Goal: Information Seeking & Learning: Learn about a topic

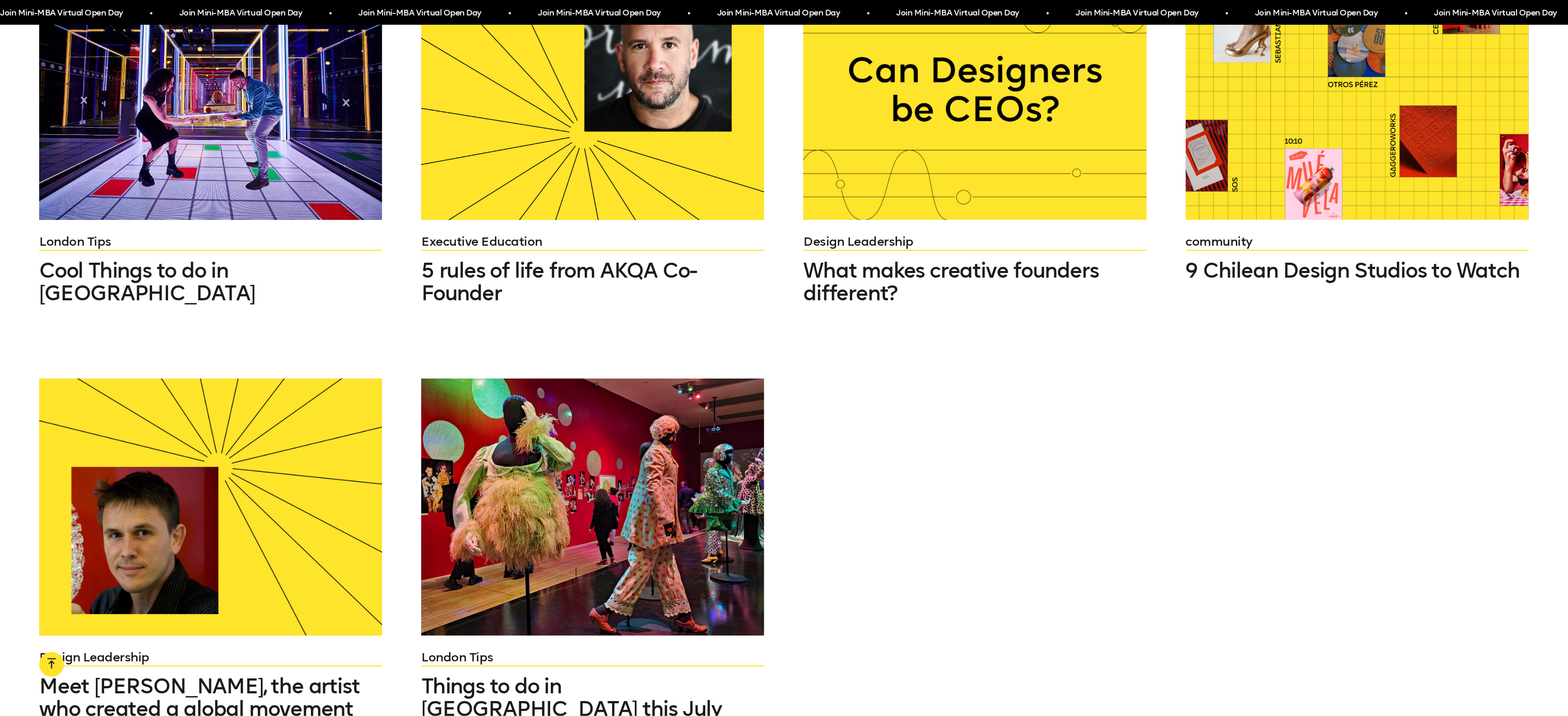
scroll to position [1205, 0]
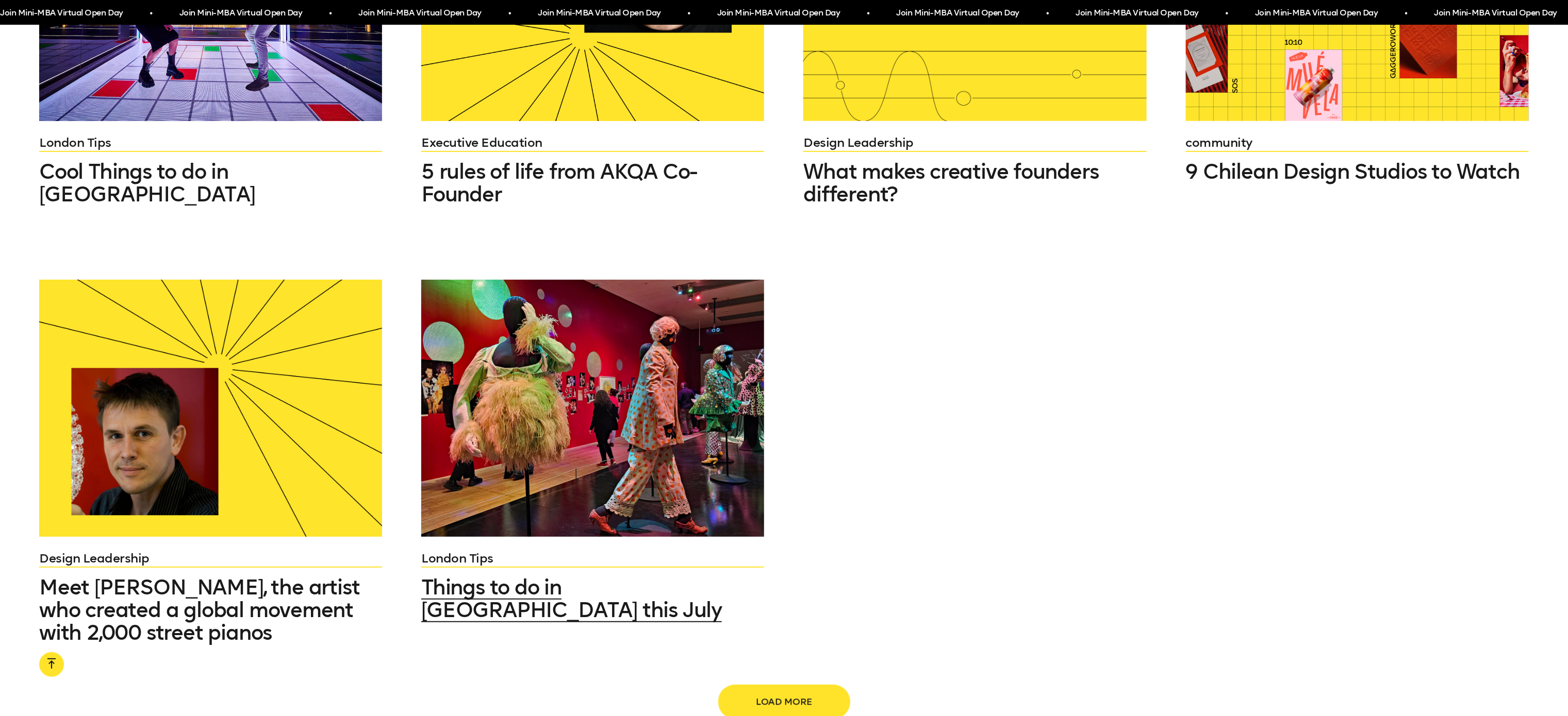
click at [786, 703] on span "Load more" at bounding box center [784, 702] width 99 height 19
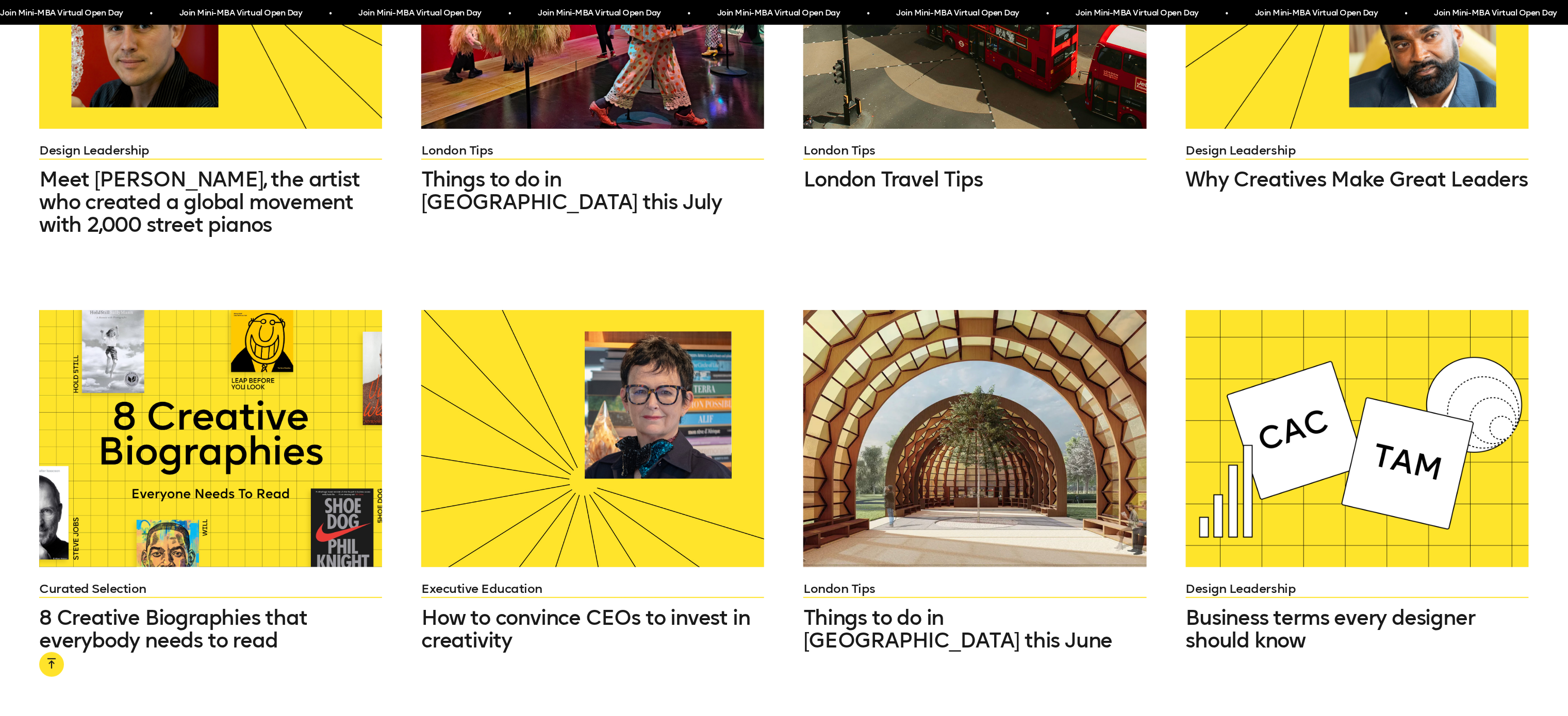
scroll to position [1608, 0]
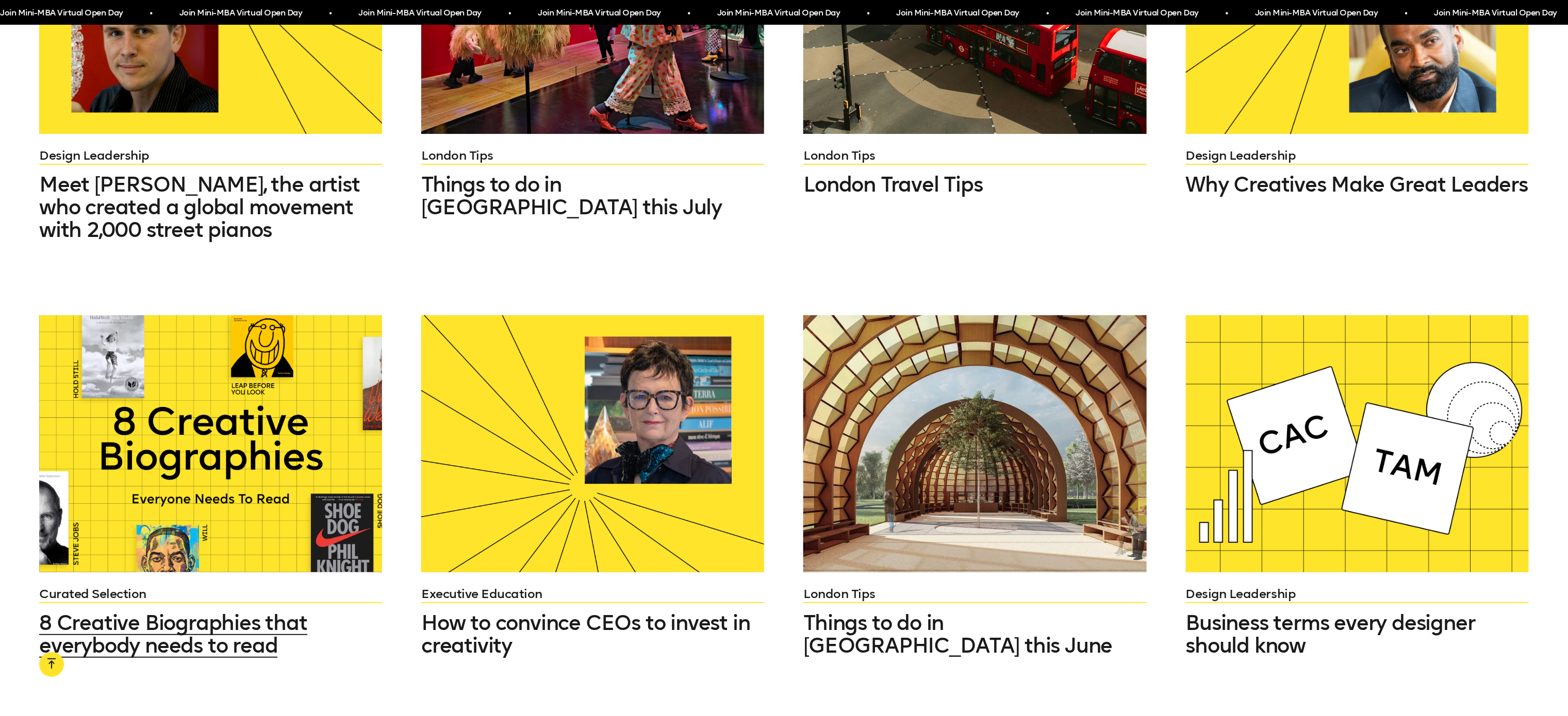
click at [223, 432] on div at bounding box center [210, 443] width 343 height 257
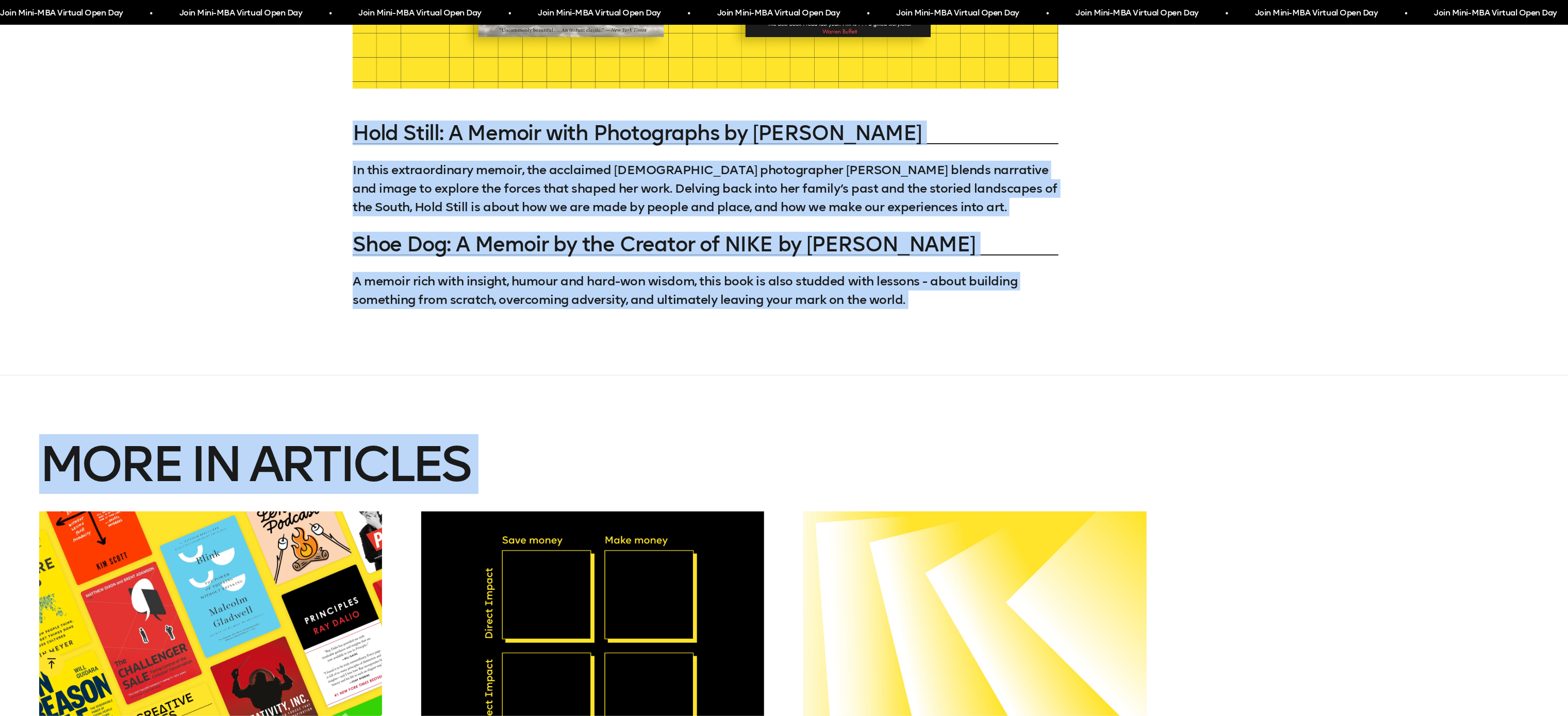
scroll to position [3977, 0]
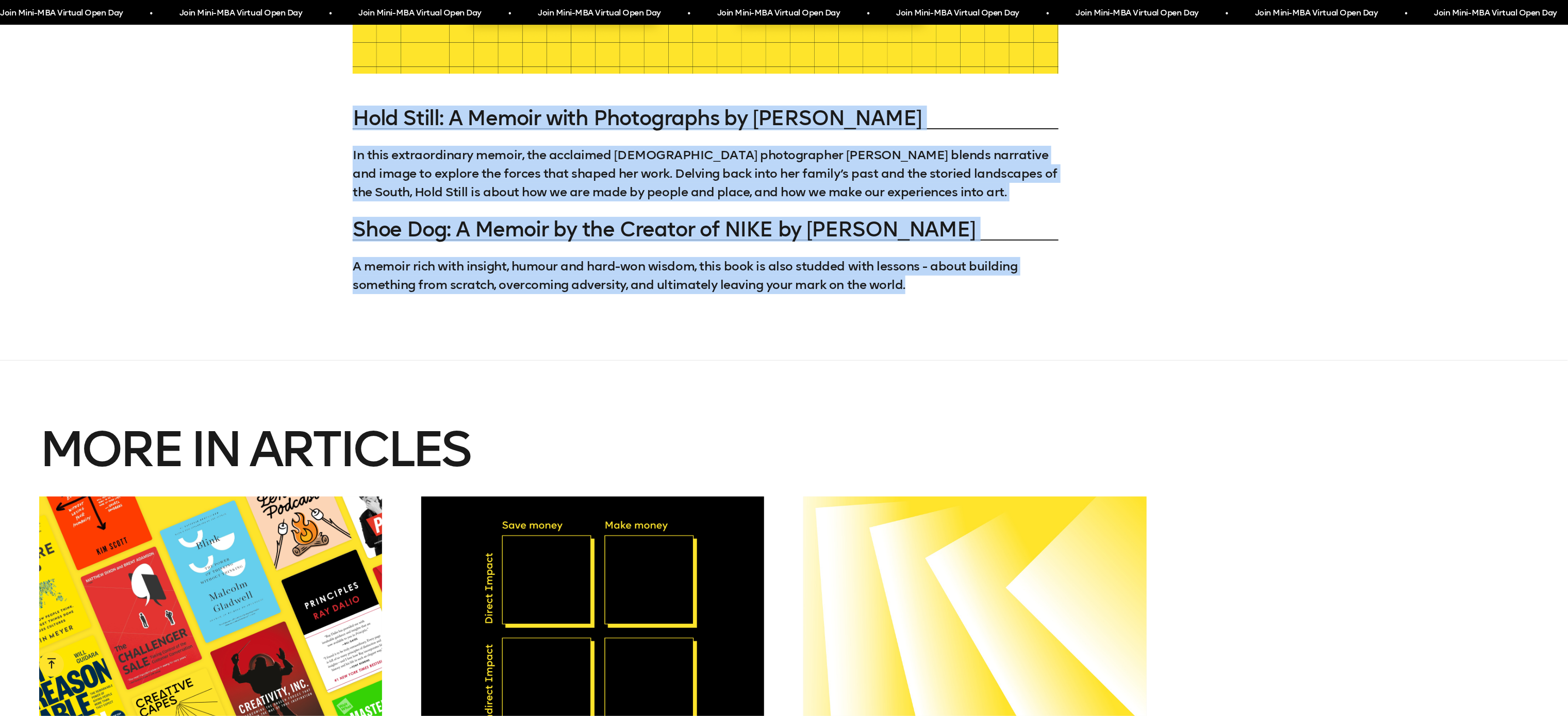
drag, startPoint x: 356, startPoint y: 72, endPoint x: 919, endPoint y: 265, distance: 595.2
copy div "It feels magical to get into the heads of truly exceptional creatives to see ho…"
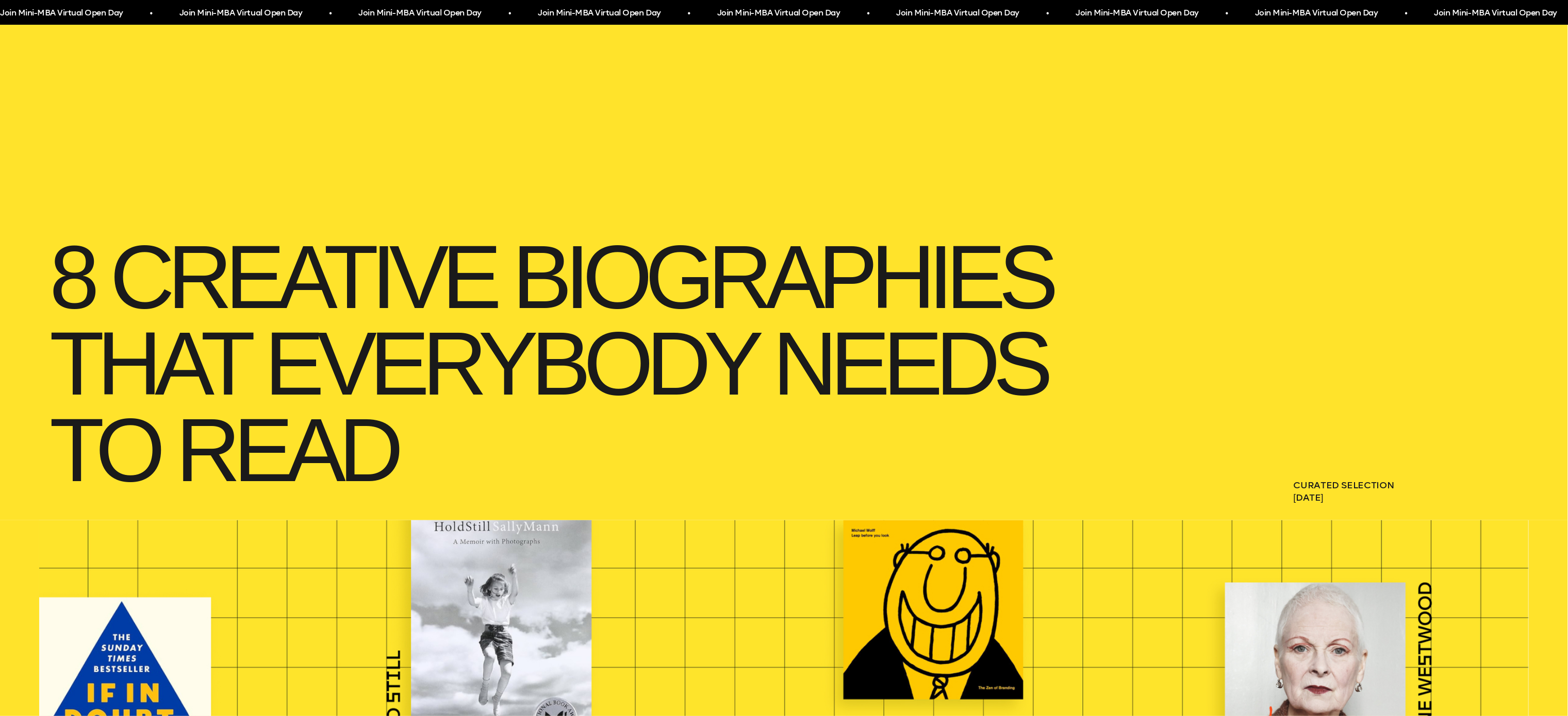
scroll to position [0, 0]
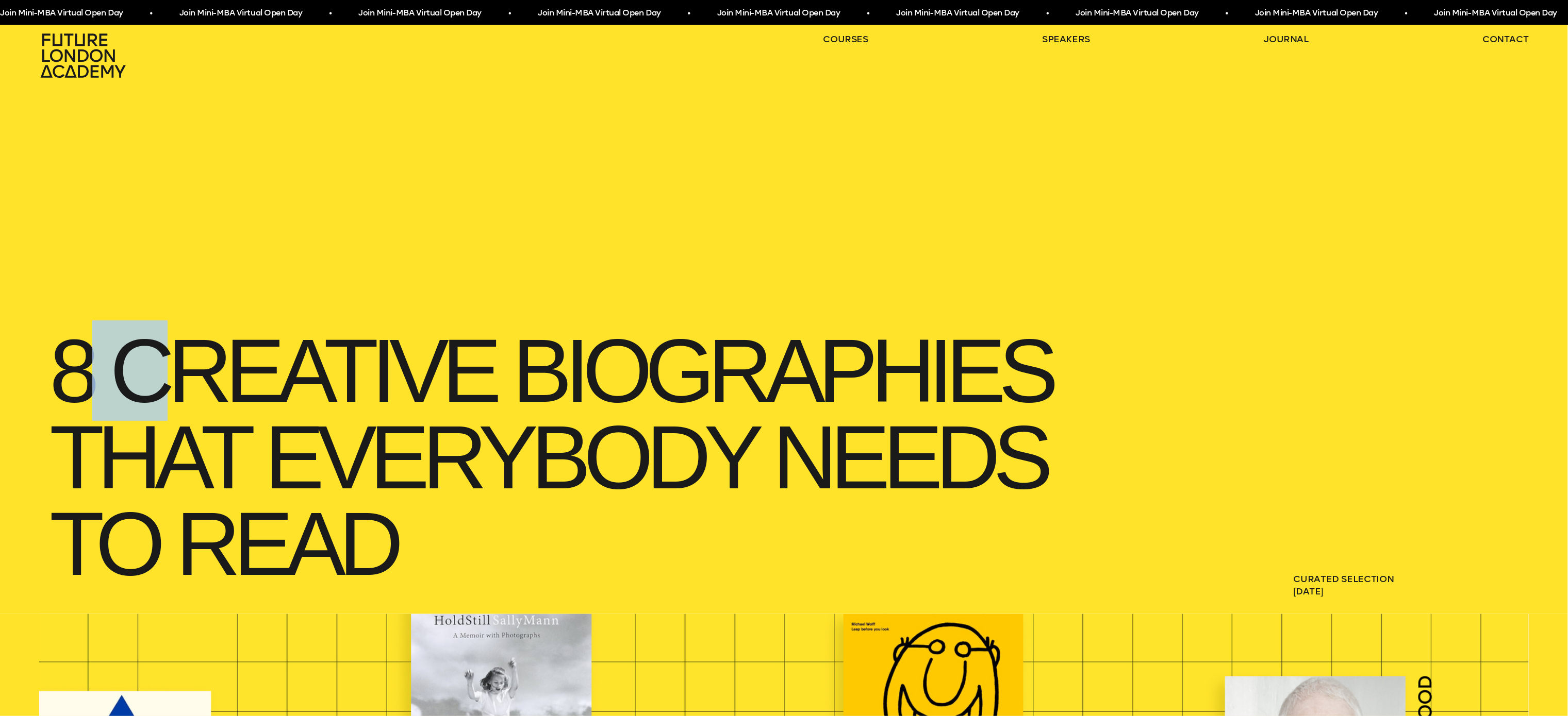
drag, startPoint x: 163, startPoint y: 387, endPoint x: 77, endPoint y: 375, distance: 86.8
click at [77, 375] on h1 "8 Creative Biographies that everybody needs to read" at bounding box center [587, 457] width 1097 height 280
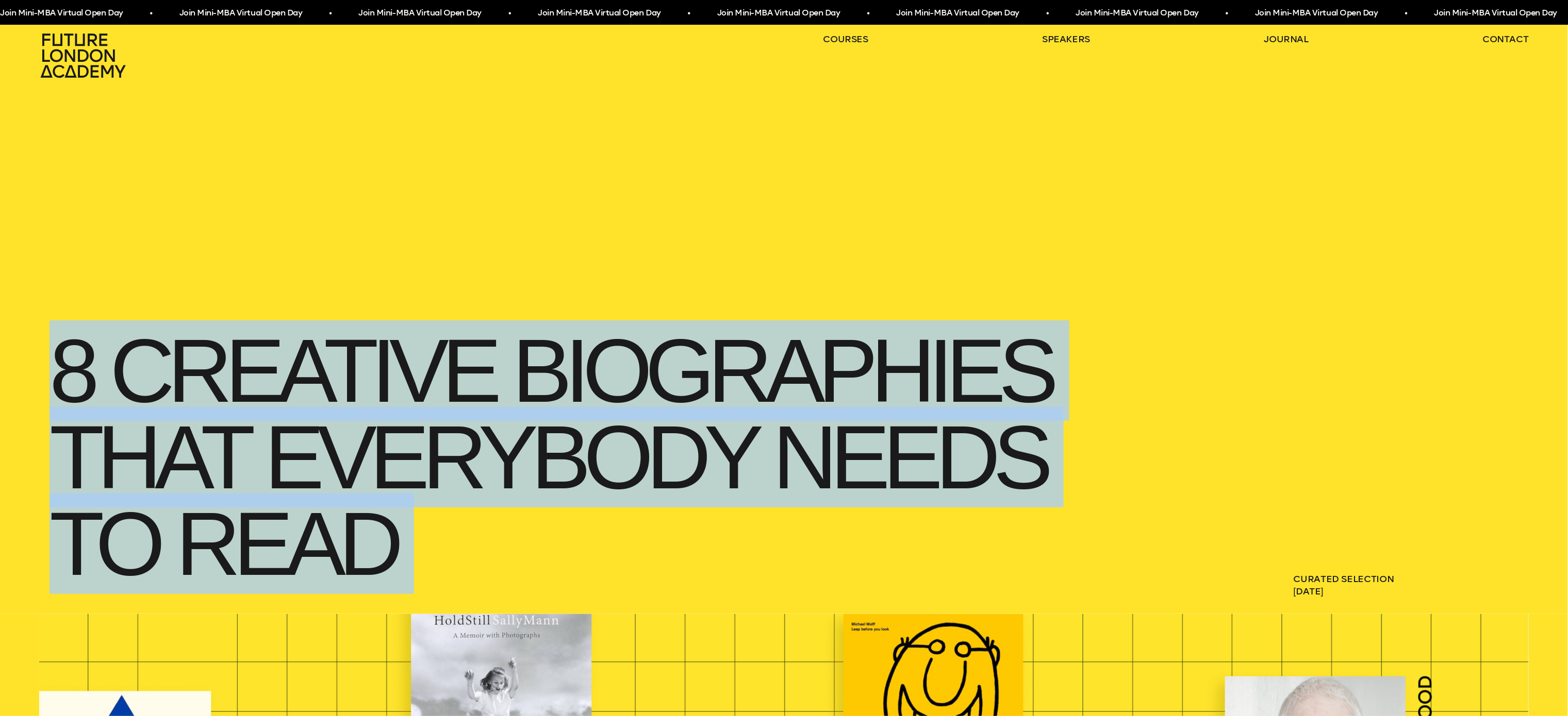
drag, startPoint x: 77, startPoint y: 375, endPoint x: 346, endPoint y: 516, distance: 303.7
click at [346, 516] on h1 "8 Creative Biographies that everybody needs to read" at bounding box center [587, 457] width 1097 height 280
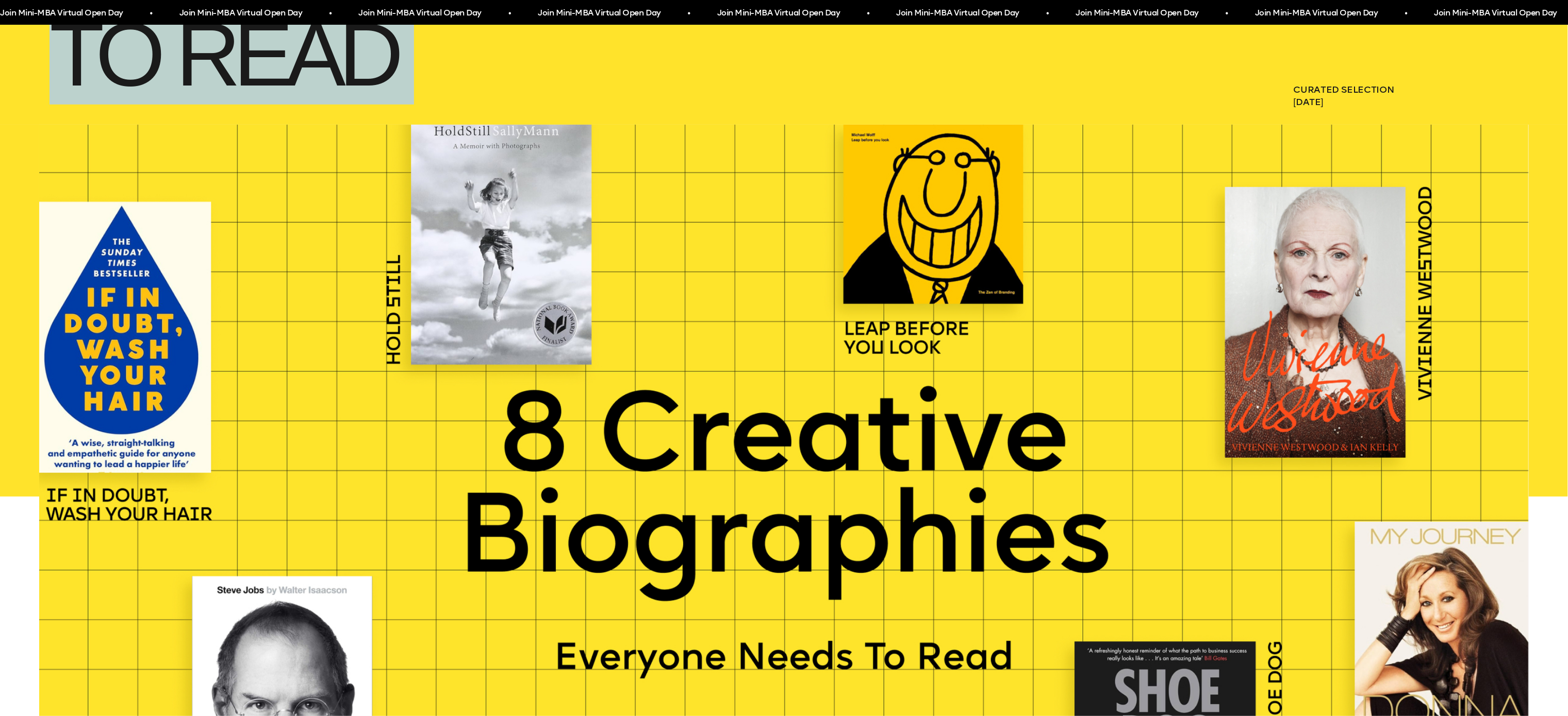
scroll to position [501, 0]
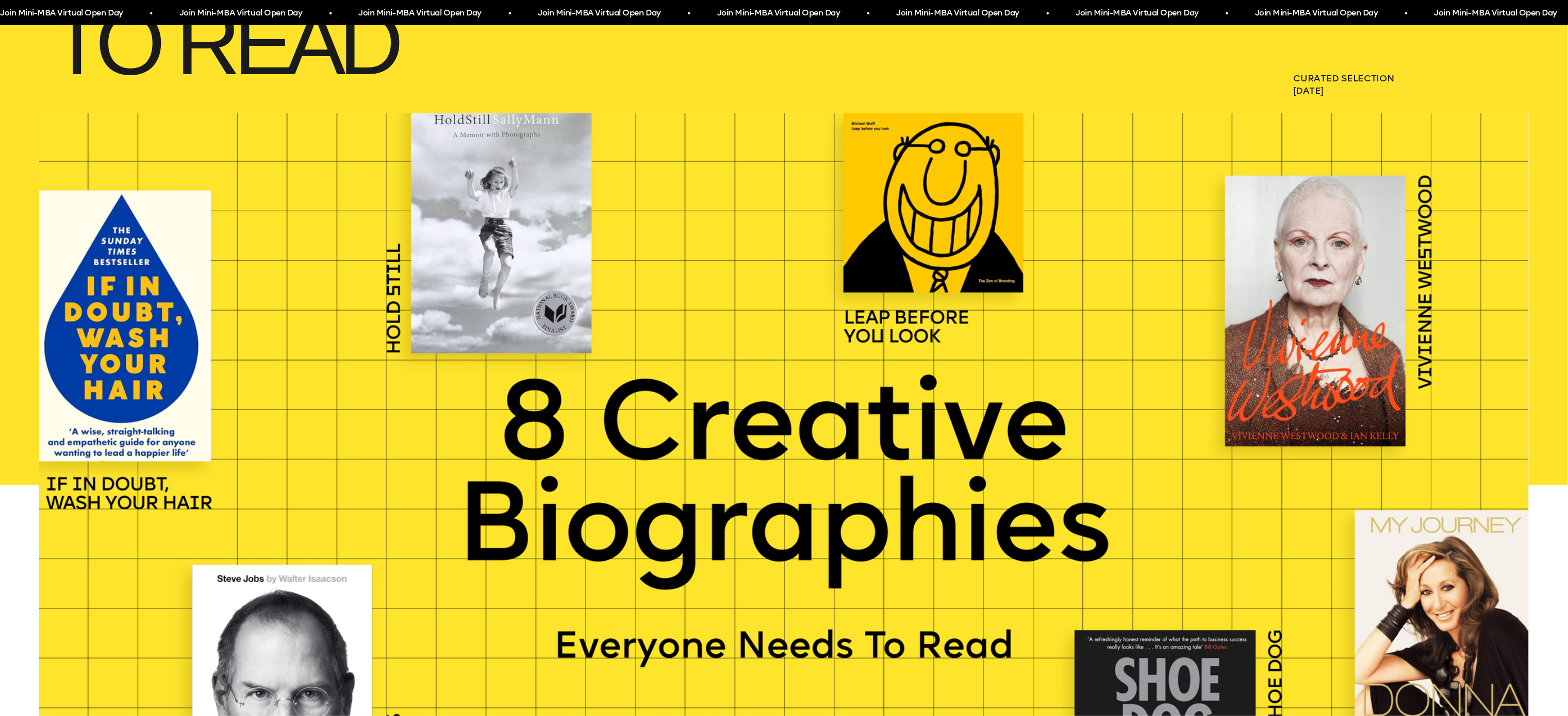
click at [709, 620] on div at bounding box center [783, 485] width 1489 height 744
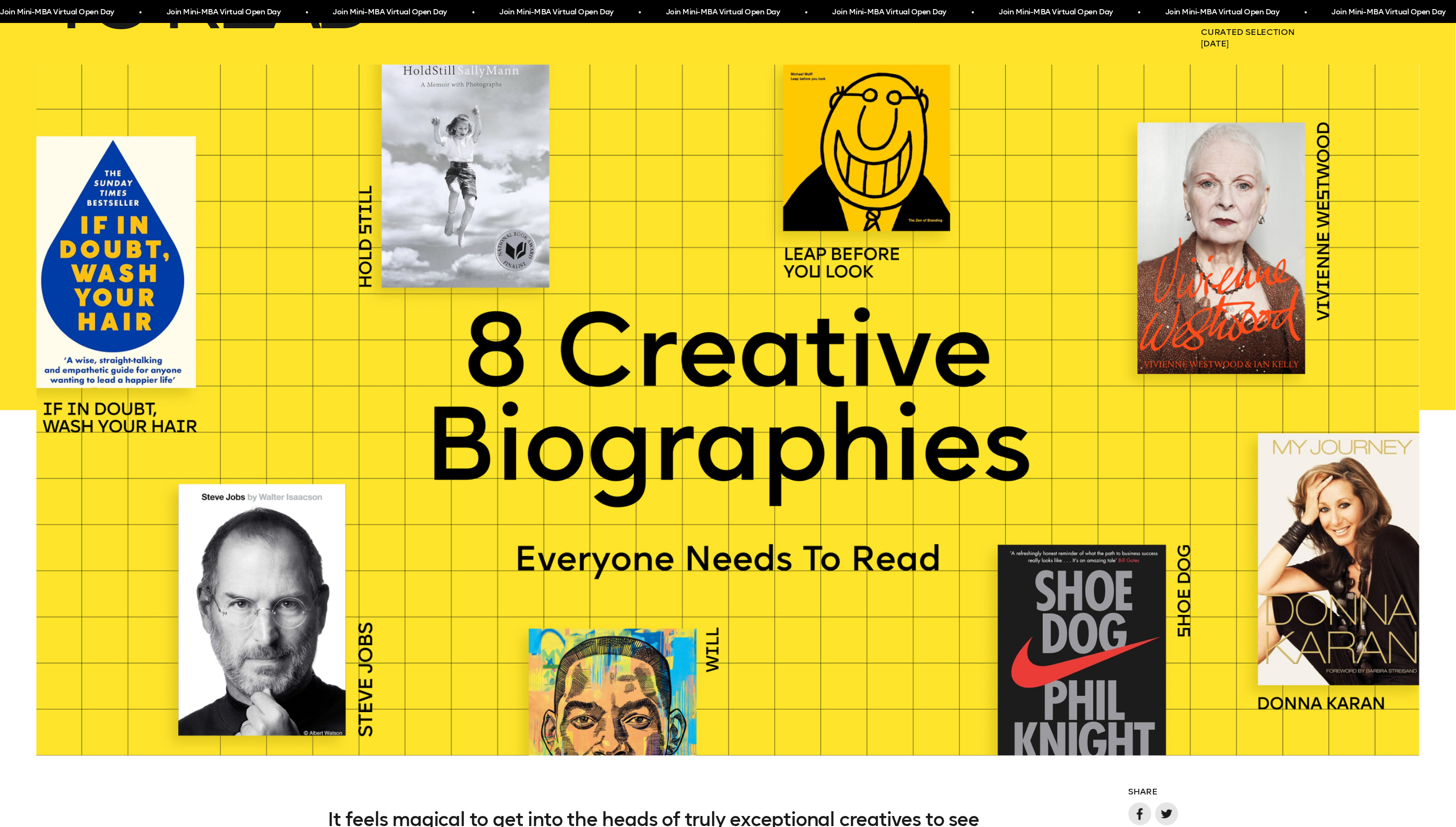
scroll to position [504, 0]
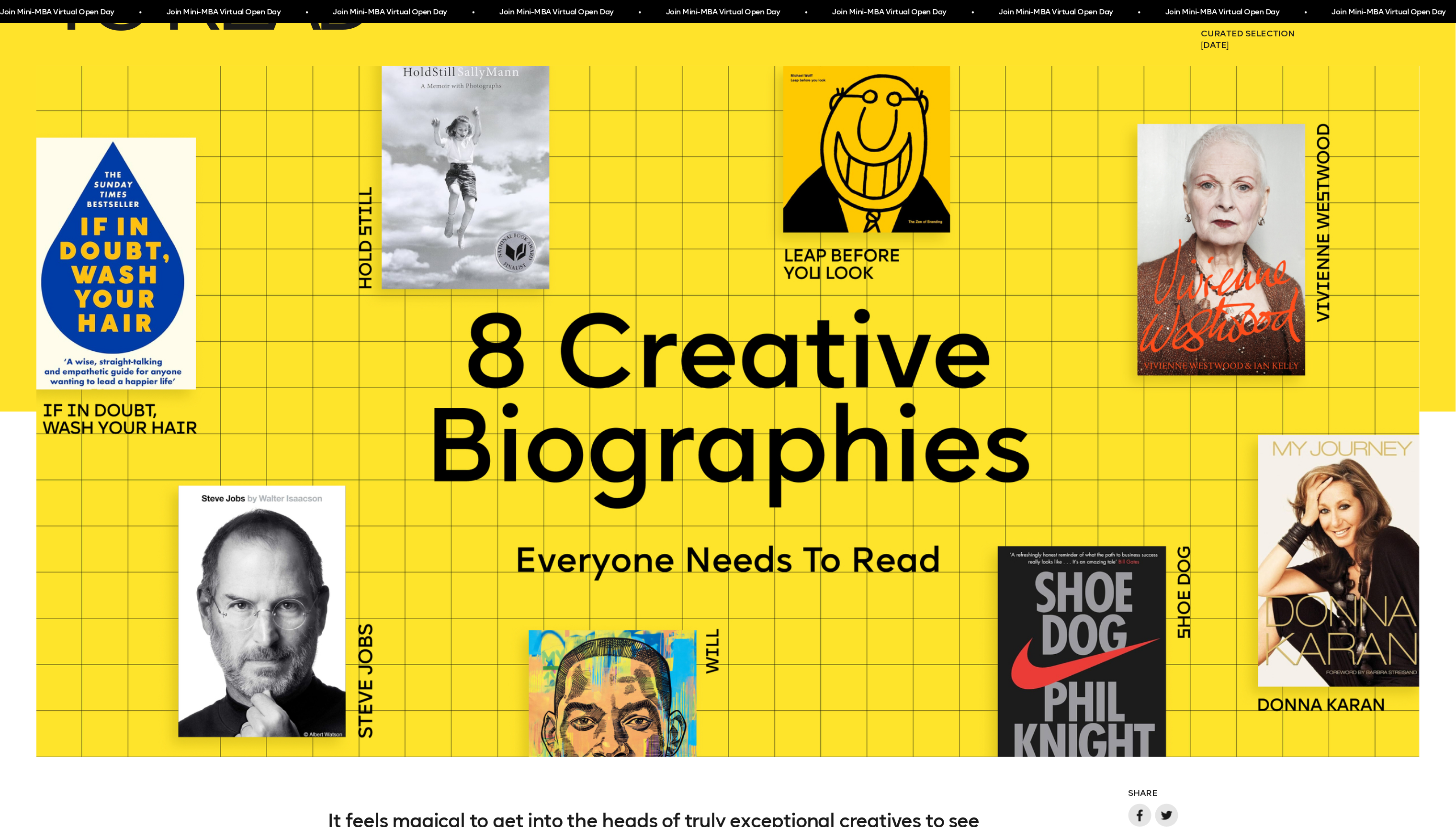
click at [8, 532] on div at bounding box center [728, 411] width 1456 height 691
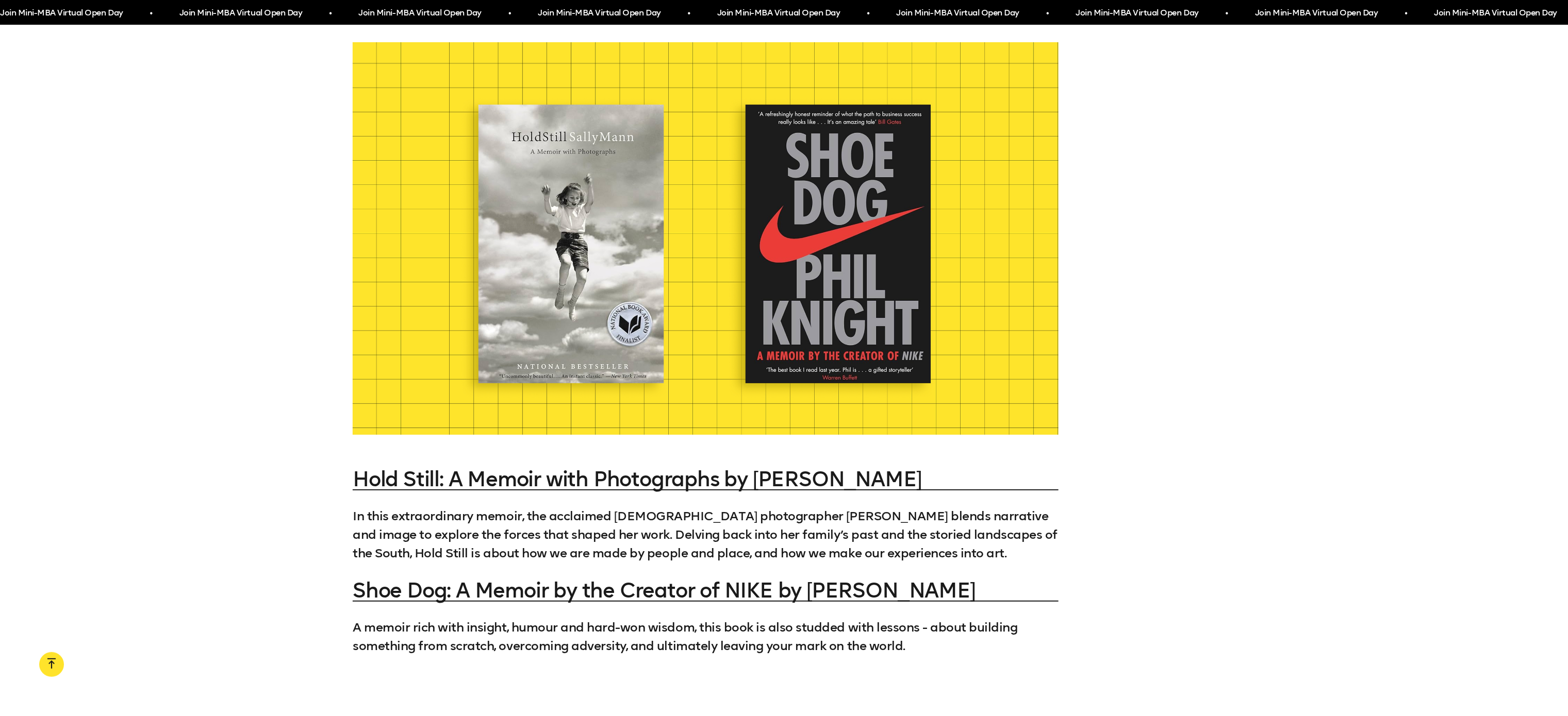
scroll to position [3512, 0]
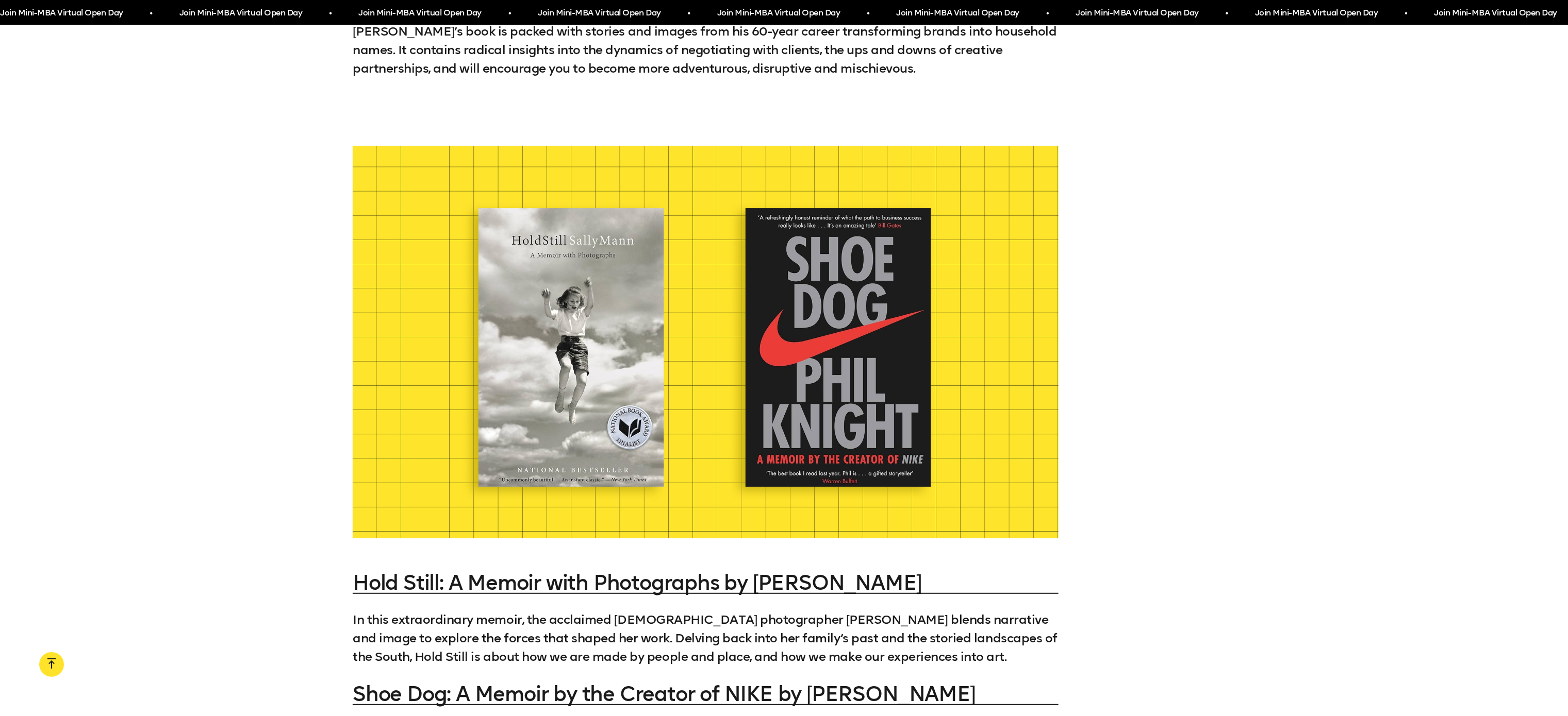
click at [1326, 146] on div at bounding box center [784, 342] width 1568 height 392
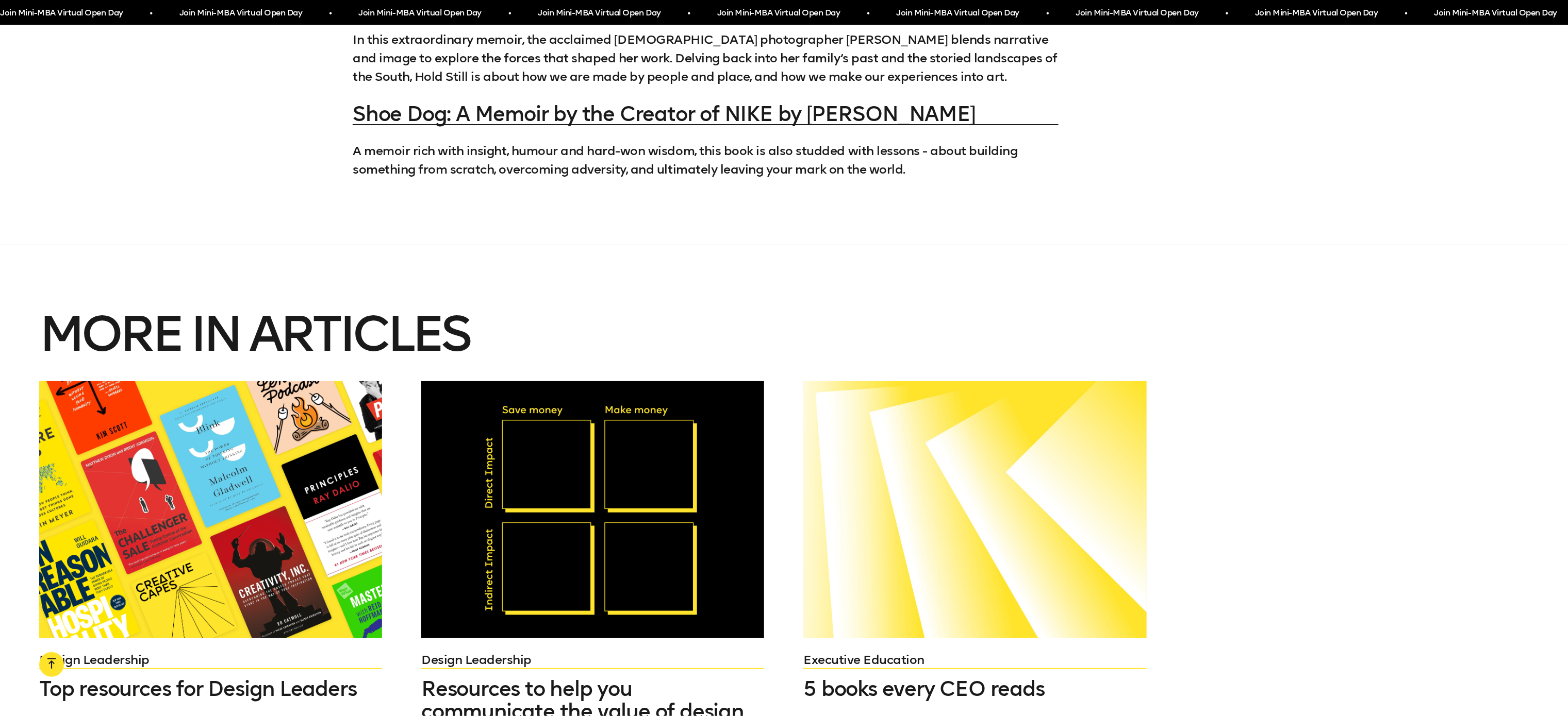
scroll to position [4093, 0]
